Goal: Transaction & Acquisition: Purchase product/service

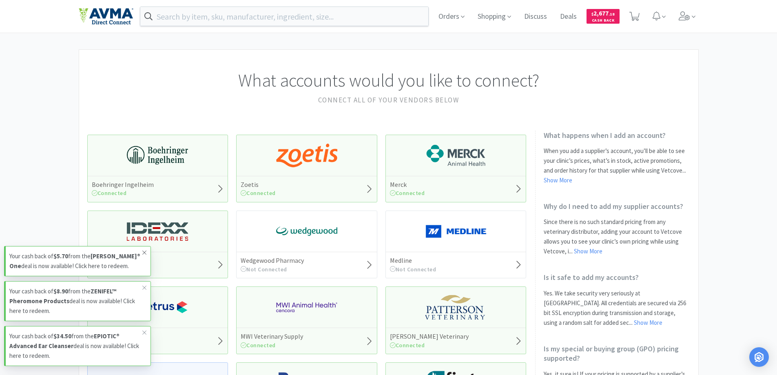
click at [144, 251] on icon at bounding box center [144, 252] width 5 height 7
click at [143, 285] on icon at bounding box center [144, 287] width 5 height 7
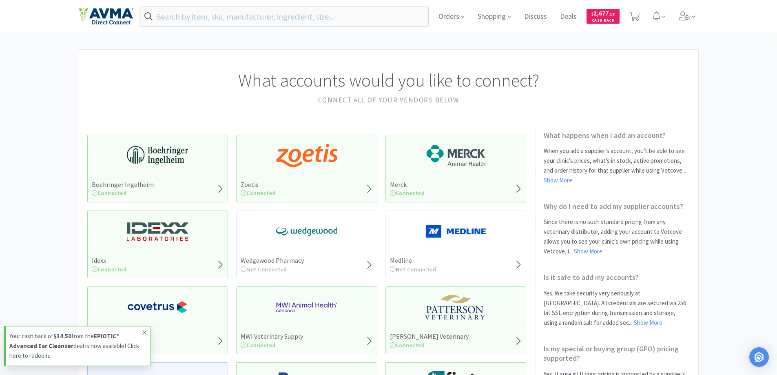
click at [142, 332] on icon at bounding box center [144, 332] width 5 height 7
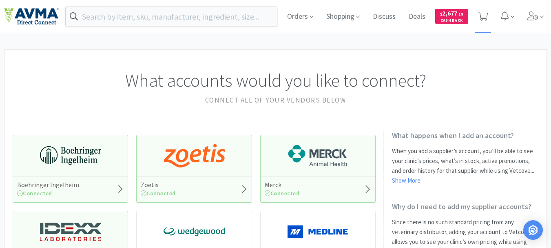
click at [482, 17] on icon at bounding box center [483, 16] width 10 height 9
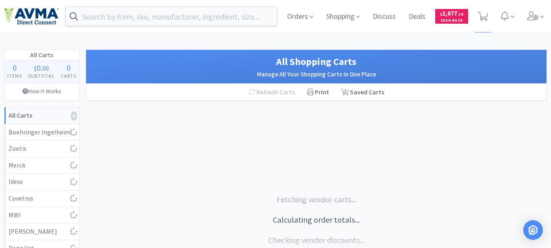
select select "3"
select select "1"
select select "10"
select select "3"
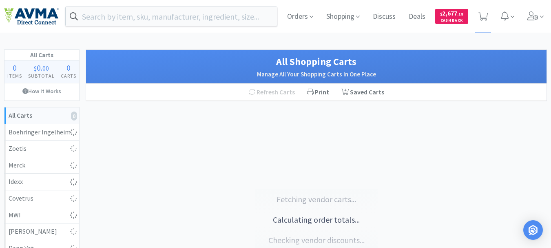
select select "1"
select select "2"
select select "3"
select select "2"
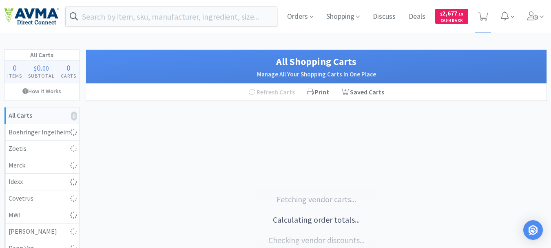
select select "1"
select select "2"
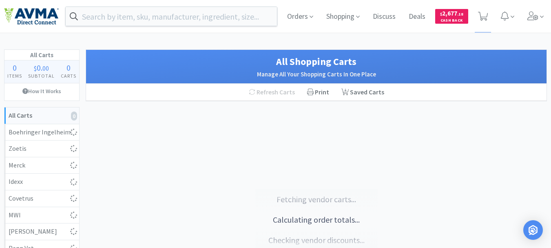
select select "1"
select select "3"
select select "2"
select select "1"
select select "2"
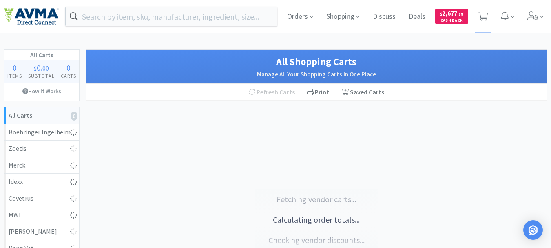
select select "3"
select select "1"
select select "3"
select select "2"
select select "3"
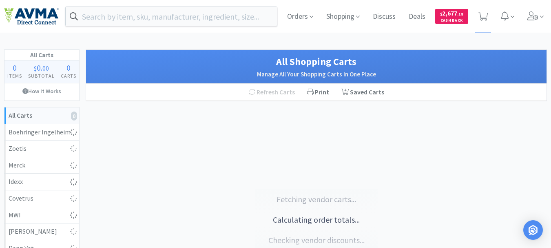
select select "23"
select select "1"
select select "12"
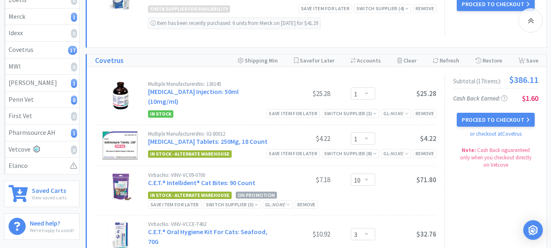
scroll to position [163, 0]
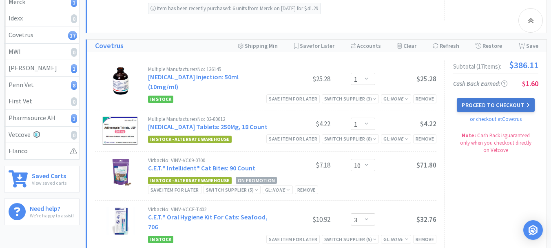
click at [501, 104] on button "Proceed to Checkout" at bounding box center [495, 105] width 77 height 14
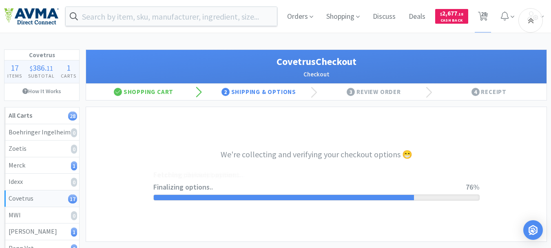
select select "9794929950762"
select select "cvt-standard-net"
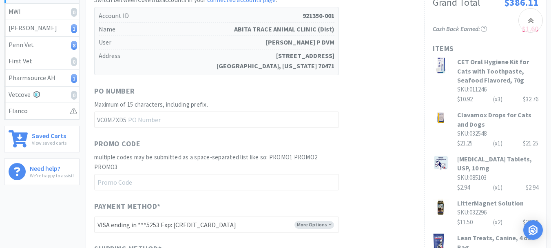
scroll to position [204, 0]
click at [188, 122] on input "text" at bounding box center [216, 119] width 245 height 16
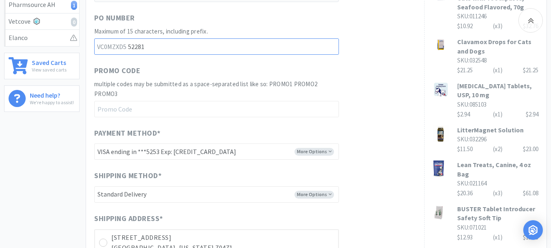
scroll to position [285, 0]
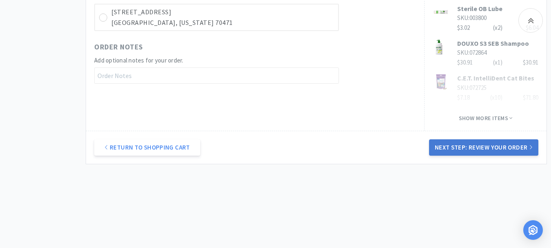
type input "52281"
click at [478, 146] on button "Next Step: Review Your Order" at bounding box center [483, 147] width 109 height 16
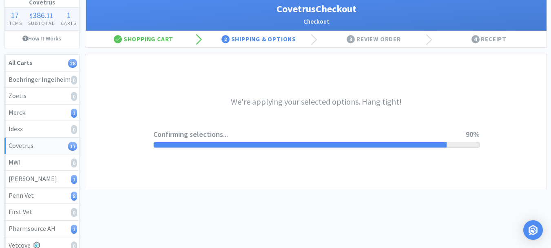
scroll to position [0, 0]
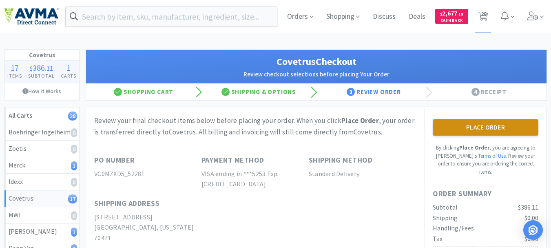
click at [477, 131] on button "Place Order" at bounding box center [486, 127] width 106 height 16
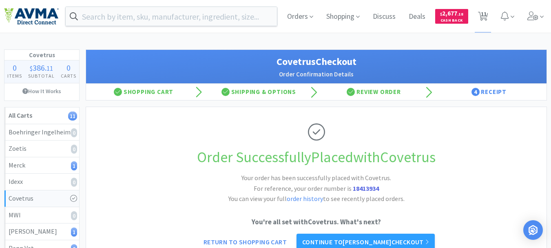
click at [359, 186] on strong "18413934" at bounding box center [366, 188] width 26 height 8
copy strong "18413934"
click at [482, 14] on span "11" at bounding box center [484, 14] width 6 height 33
select select "3"
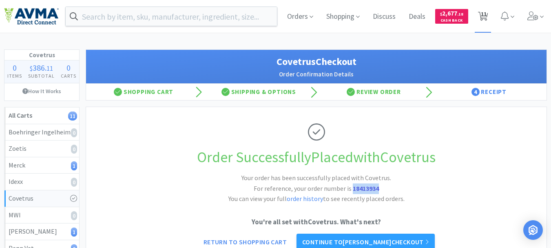
select select "1"
select select "2"
select select "3"
select select "1"
select select "3"
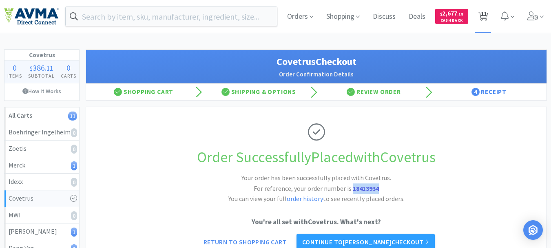
select select "2"
select select "3"
select select "23"
select select "1"
select select "12"
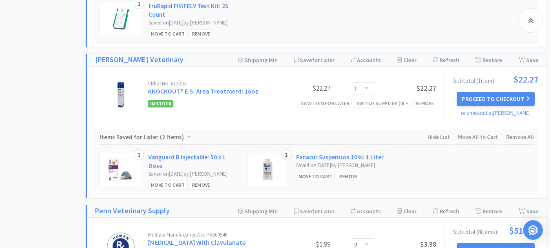
scroll to position [530, 0]
